Goal: Transaction & Acquisition: Subscribe to service/newsletter

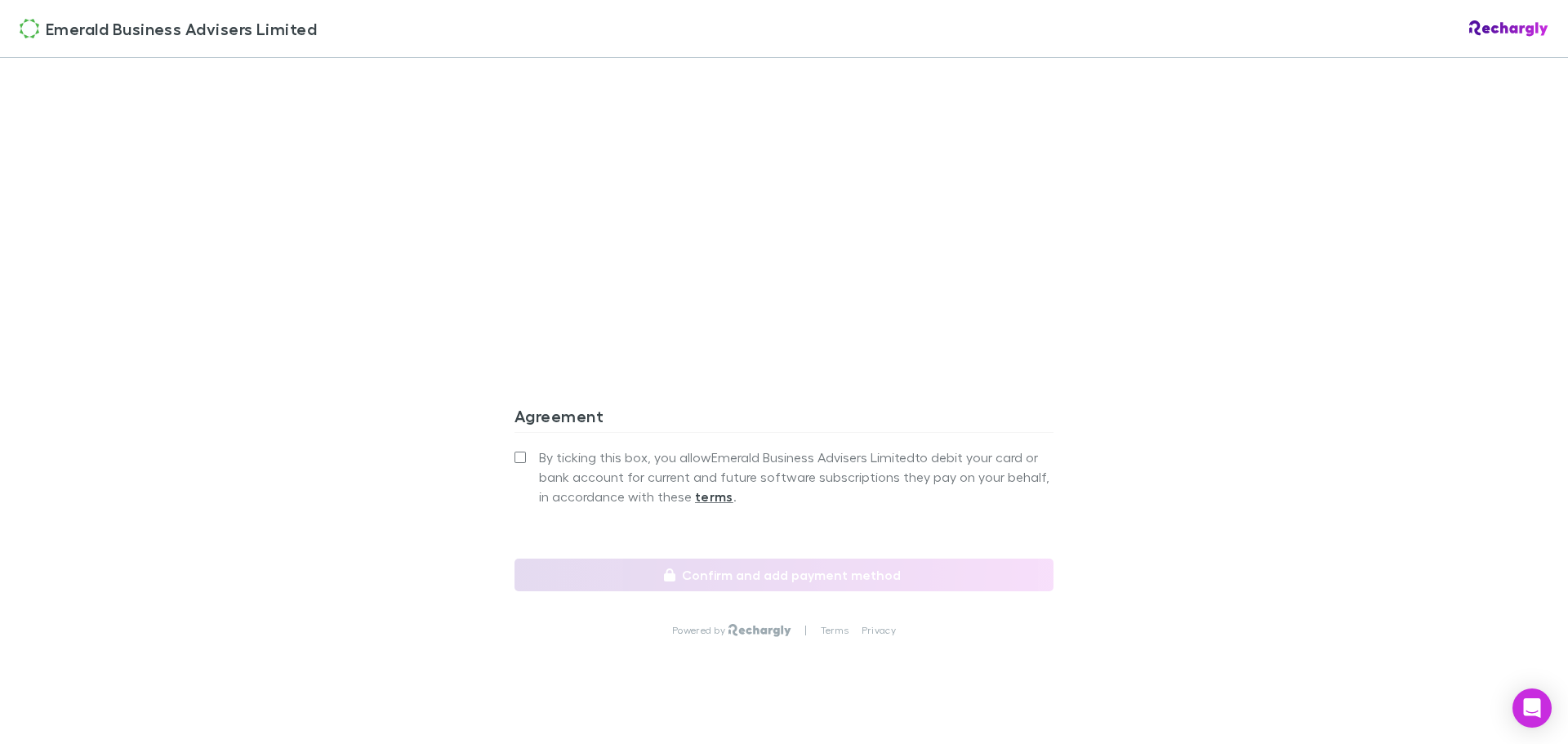
scroll to position [1355, 0]
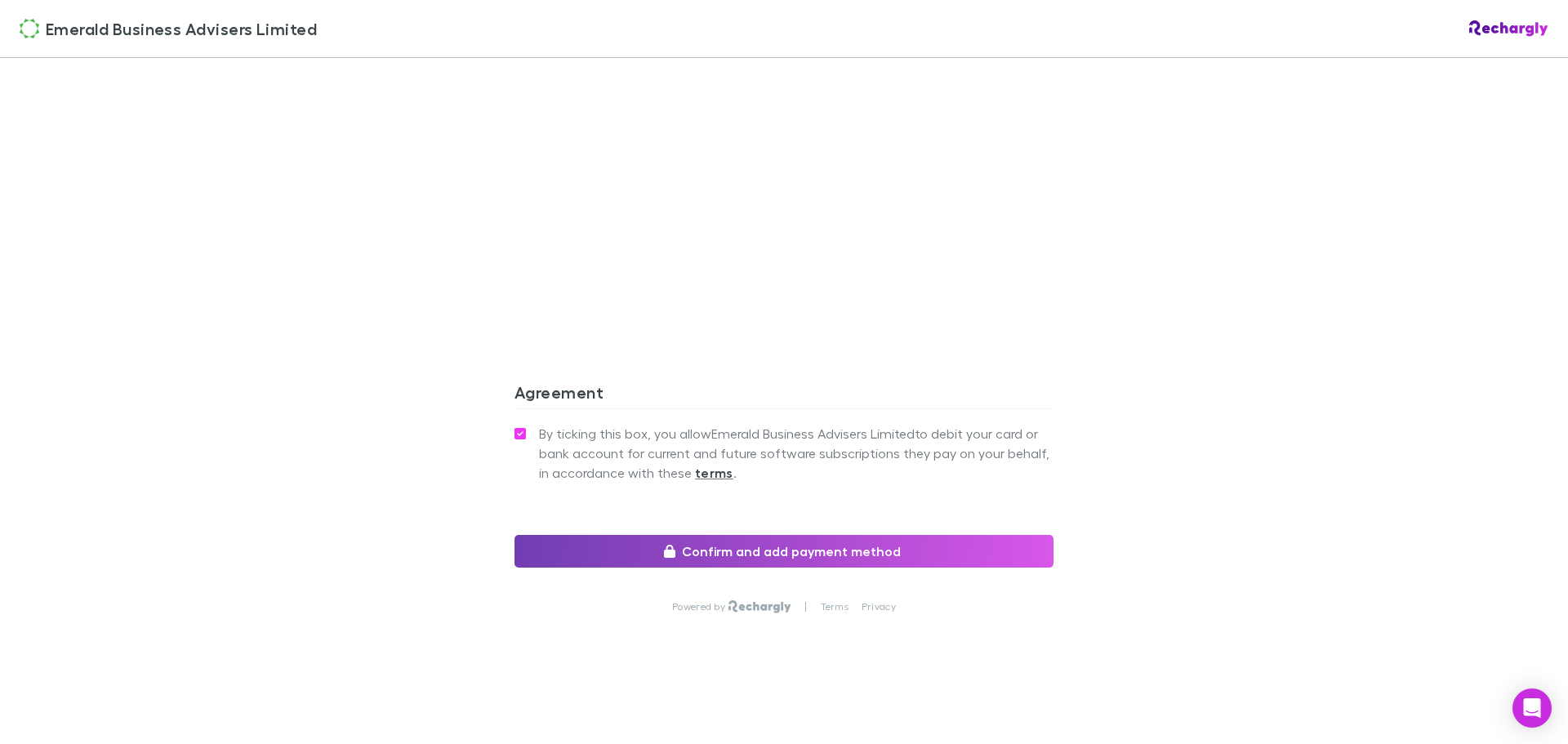
click at [747, 550] on button "Confirm and add payment method" at bounding box center [784, 551] width 539 height 33
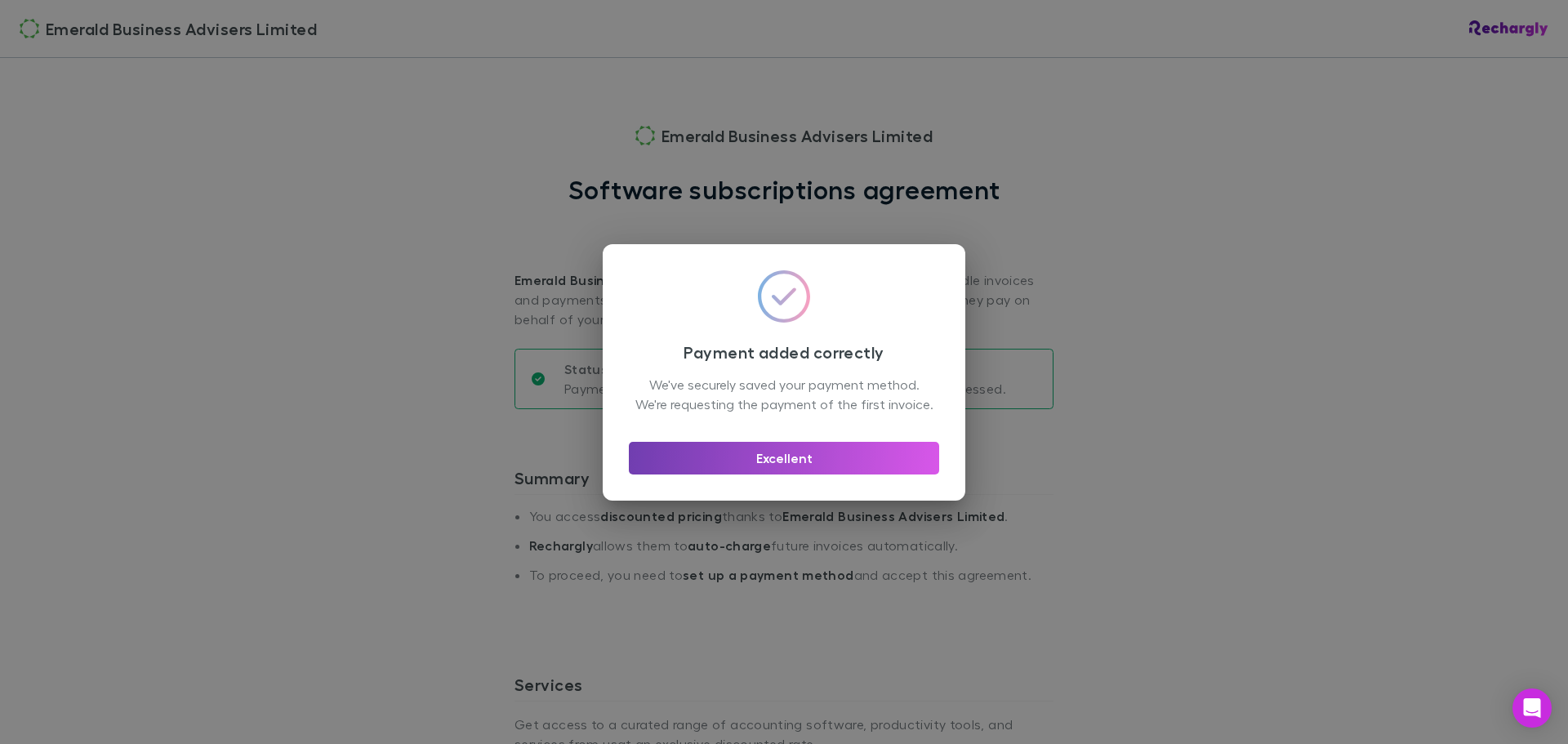
click at [780, 463] on button "Excellent" at bounding box center [784, 458] width 310 height 33
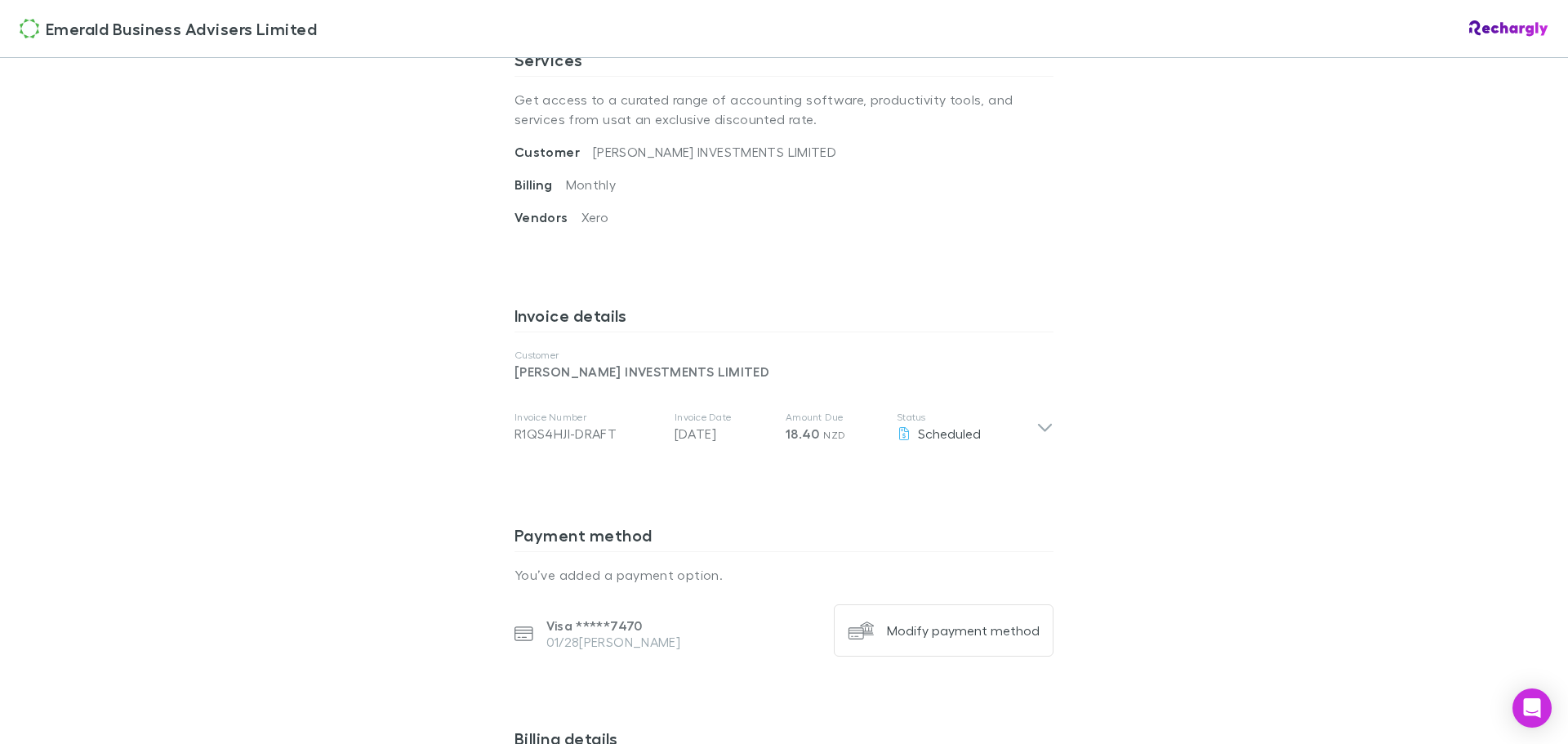
scroll to position [654, 0]
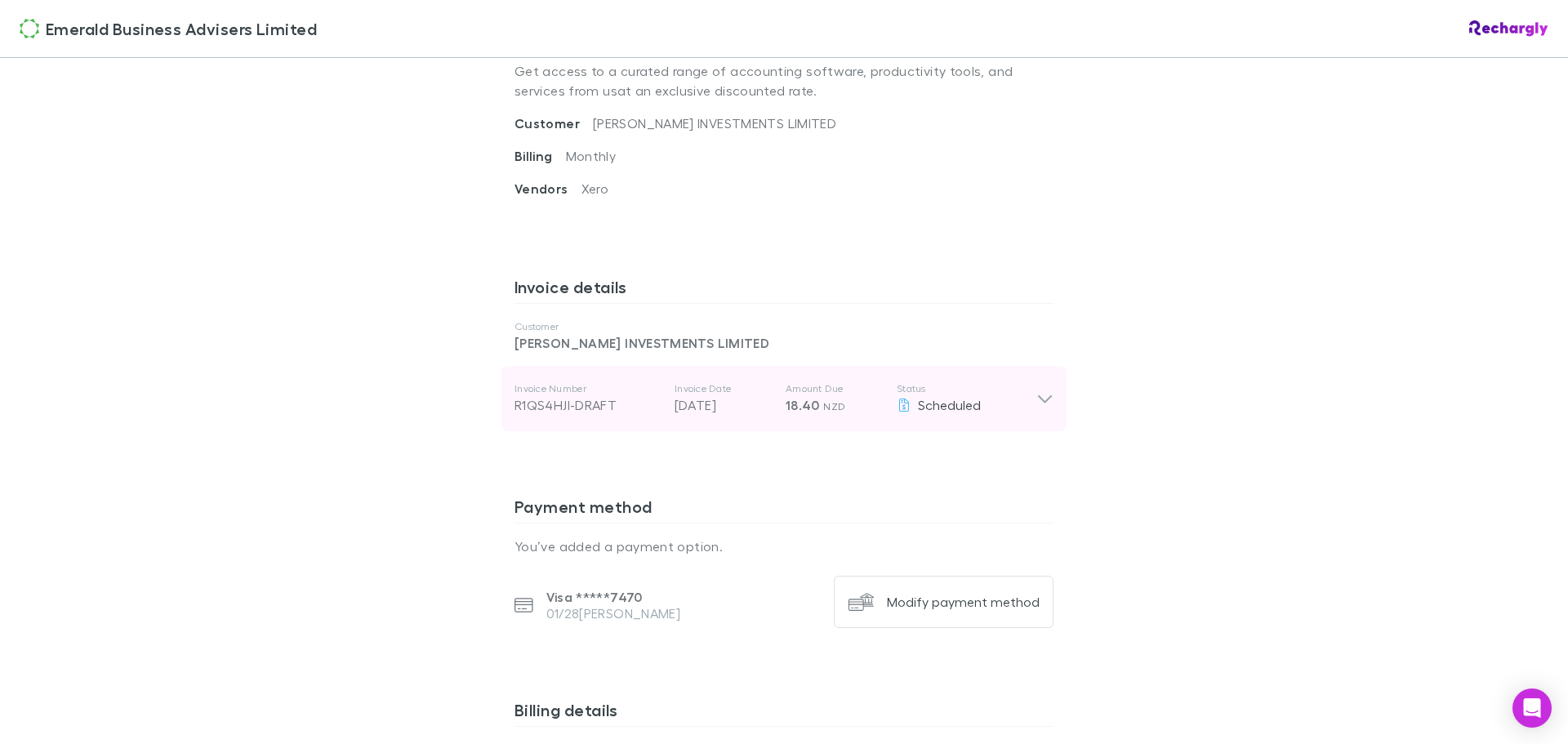
click at [1046, 394] on icon at bounding box center [1045, 398] width 17 height 19
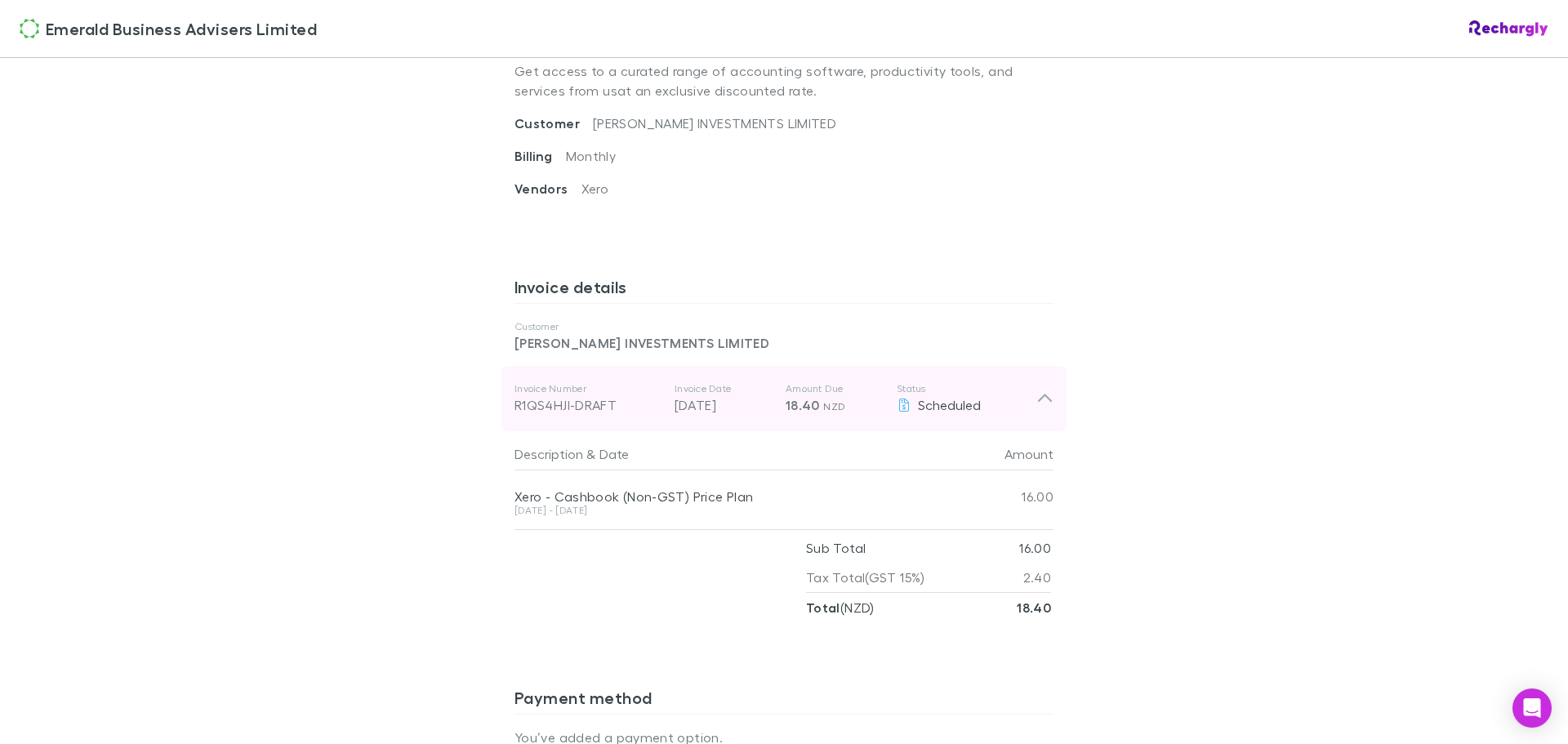
click at [1043, 401] on icon at bounding box center [1045, 398] width 17 height 19
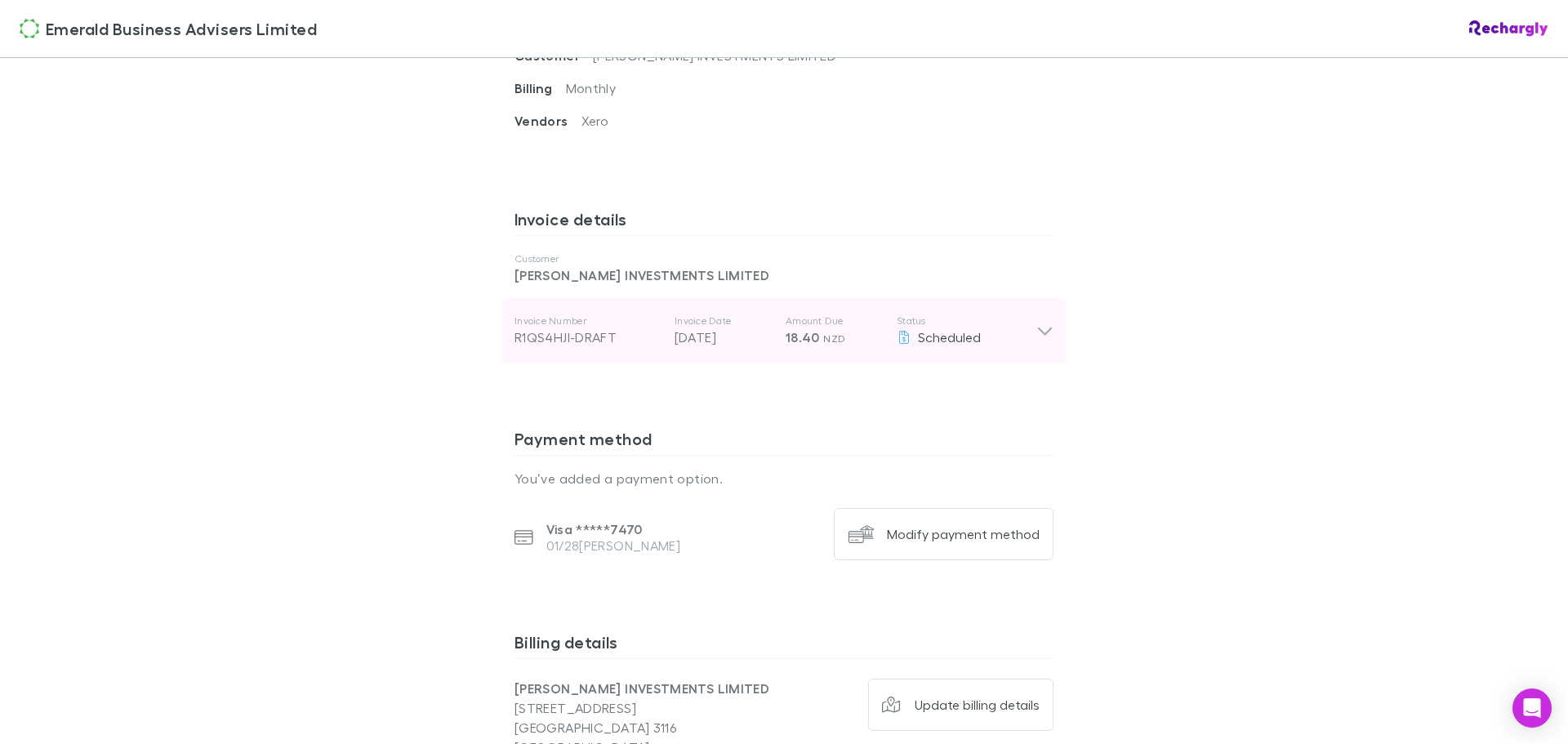
scroll to position [693, 0]
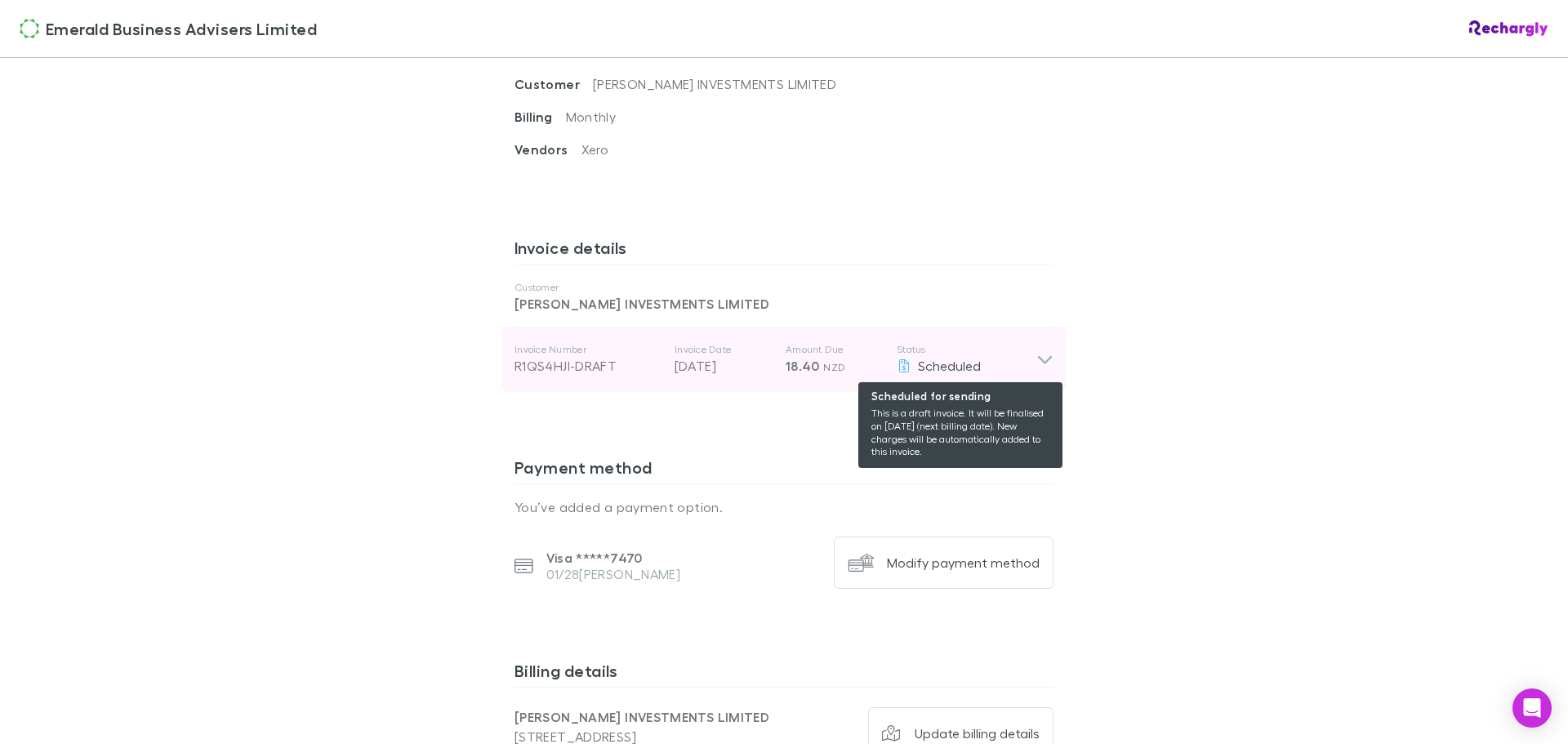
click at [898, 366] on icon at bounding box center [904, 366] width 15 height 13
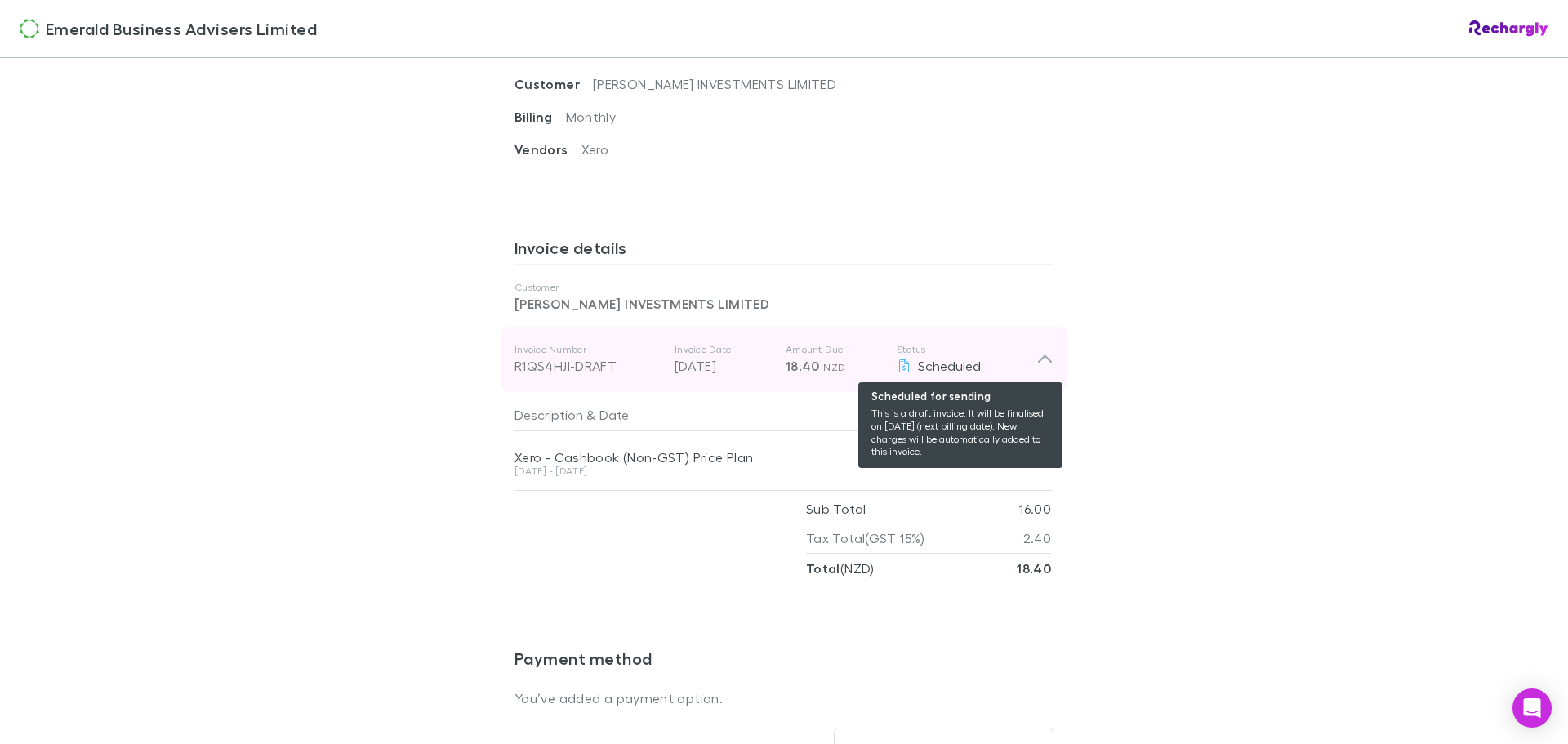
click at [898, 366] on icon at bounding box center [904, 366] width 15 height 13
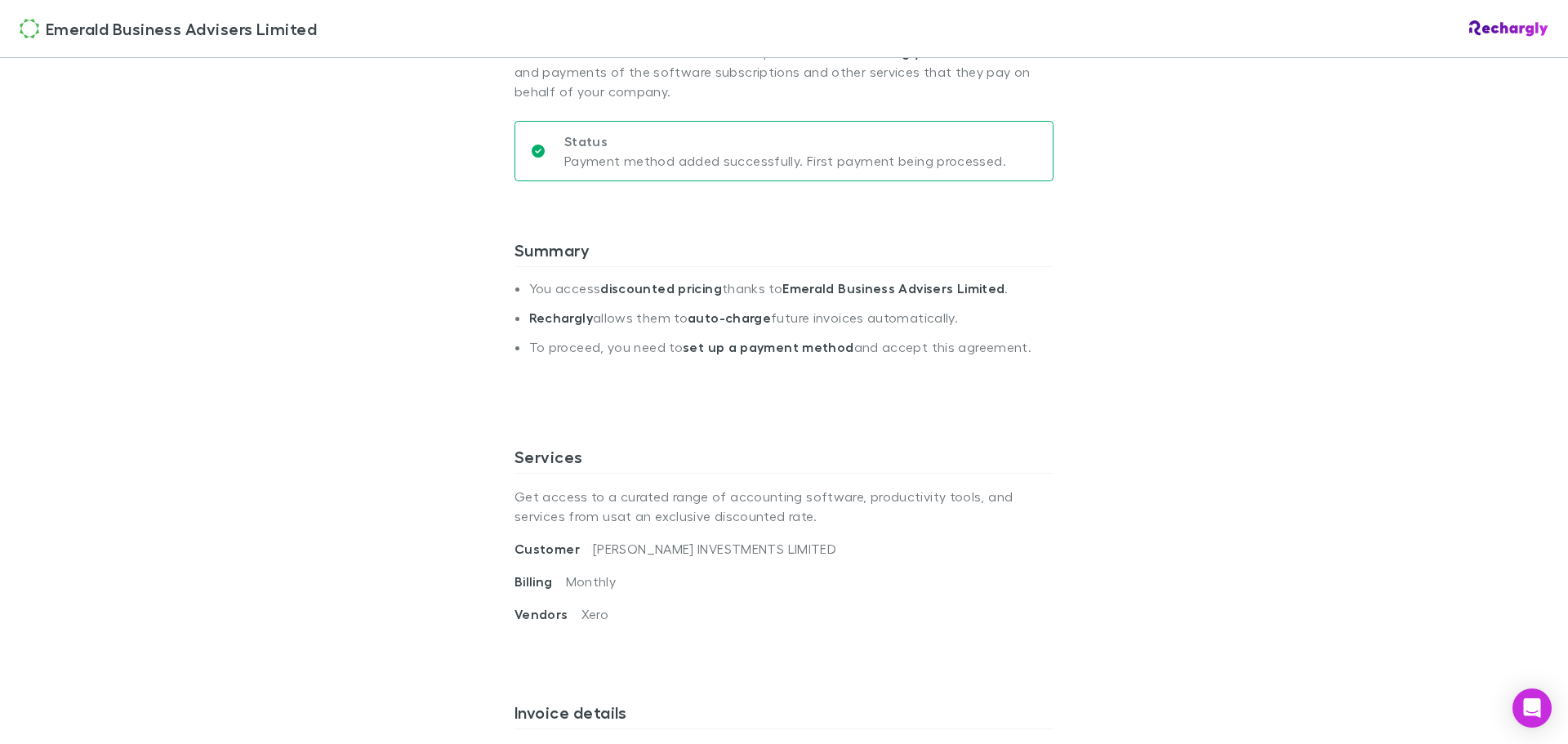
scroll to position [203, 0]
